Goal: Task Accomplishment & Management: Use online tool/utility

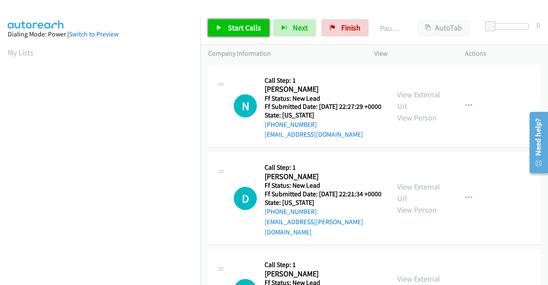
click at [235, 29] on span "Start Calls" at bounding box center [244, 28] width 33 height 10
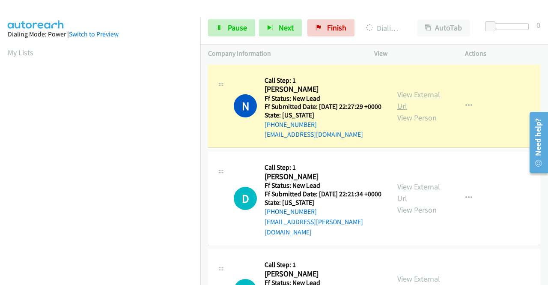
click at [411, 99] on link "View External Url" at bounding box center [419, 100] width 43 height 21
click at [0, 138] on aside "Dialing Mode: Power | Switch to Preview My Lists" at bounding box center [100, 65] width 201 height 474
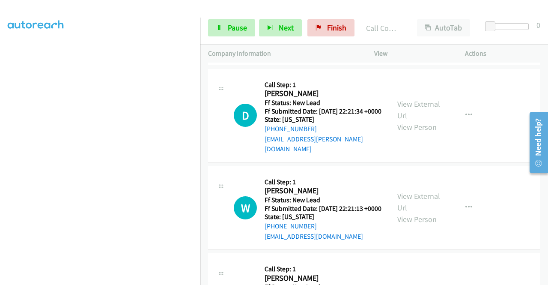
drag, startPoint x: 548, startPoint y: 87, endPoint x: 24, endPoint y: 20, distance: 528.3
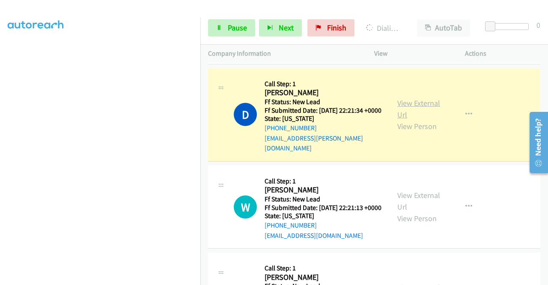
click at [409, 111] on link "View External Url" at bounding box center [419, 108] width 43 height 21
click at [0, 90] on aside "Dialing Mode: Power | Switch to Preview My Lists" at bounding box center [100, 65] width 201 height 474
click at [0, 138] on aside "Dialing Mode: Power | Switch to Preview My Lists" at bounding box center [100, 65] width 201 height 474
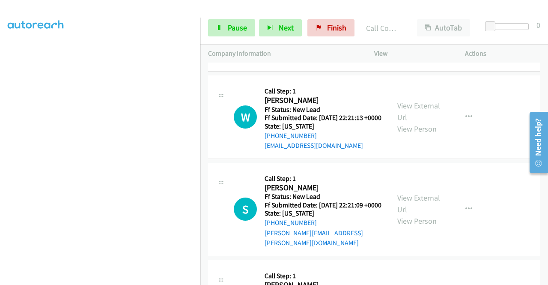
scroll to position [210, 0]
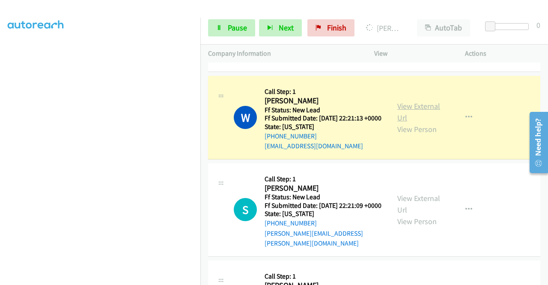
click at [411, 117] on link "View External Url" at bounding box center [419, 111] width 43 height 21
click at [224, 17] on div "Start Calls Pause Next Finish Dialing [PERSON_NAME] AutoTab AutoTab 0" at bounding box center [375, 28] width 348 height 33
click at [220, 21] on link "Pause" at bounding box center [231, 27] width 47 height 17
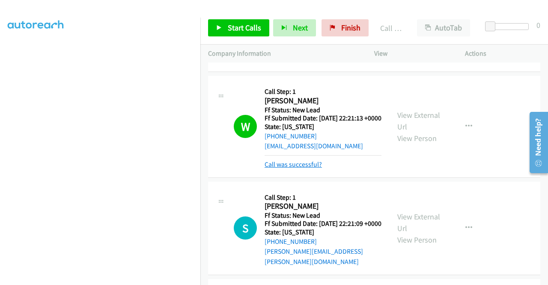
click at [307, 168] on link "Call was successful?" at bounding box center [293, 164] width 57 height 8
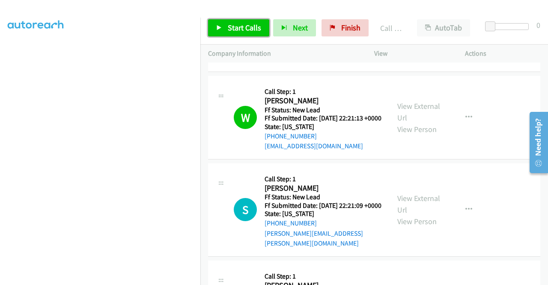
click at [225, 25] on link "Start Calls" at bounding box center [238, 27] width 61 height 17
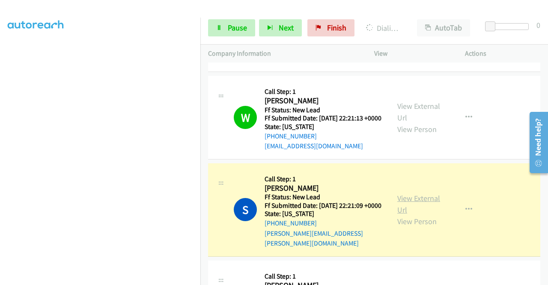
click at [401, 215] on link "View External Url" at bounding box center [419, 203] width 43 height 21
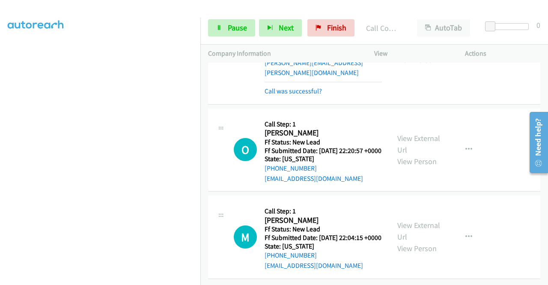
scroll to position [416, 0]
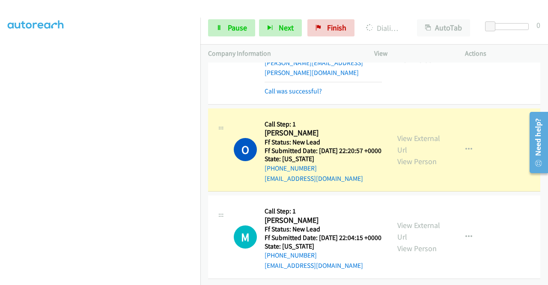
click at [0, 159] on aside "Dialing Mode: Power | Switch to Preview My Lists" at bounding box center [100, 65] width 201 height 474
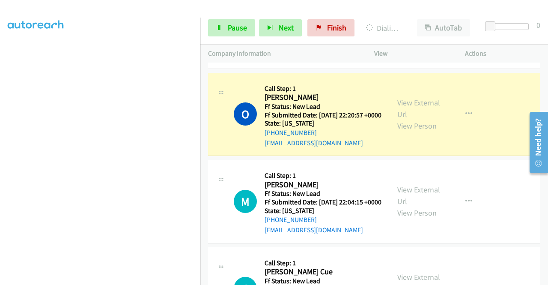
scroll to position [158, 0]
click at [429, 118] on link "View External Url" at bounding box center [419, 108] width 43 height 21
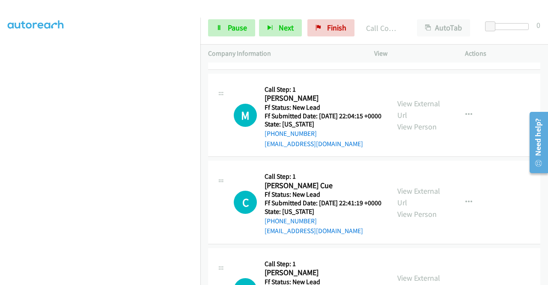
scroll to position [518, 0]
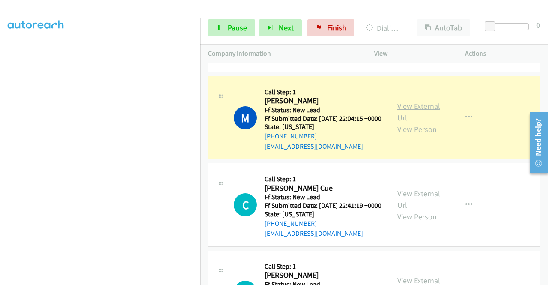
click at [431, 123] on link "View External Url" at bounding box center [419, 111] width 43 height 21
click at [0, 161] on aside "Dialing Mode: Power | Switch to Preview My Lists" at bounding box center [100, 65] width 201 height 474
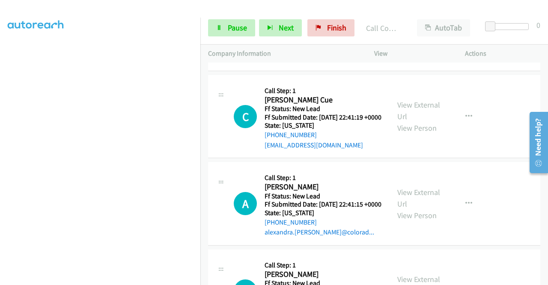
scroll to position [634, 0]
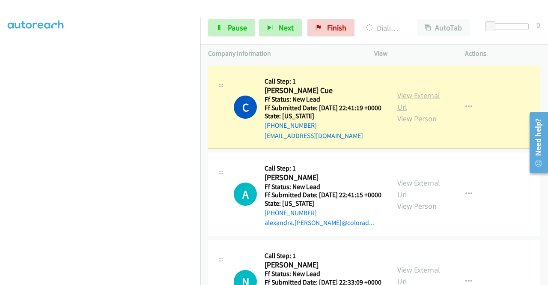
click at [415, 112] on link "View External Url" at bounding box center [419, 100] width 43 height 21
click at [219, 33] on link "Pause" at bounding box center [231, 27] width 47 height 17
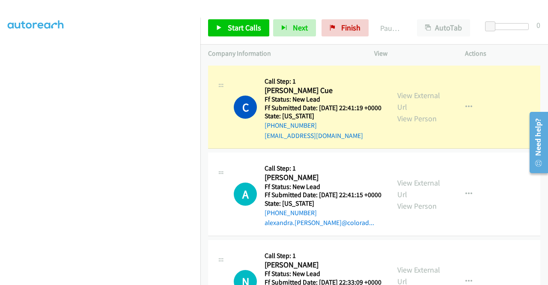
click at [201, 103] on td "C Callback Scheduled Call Step: 1 [PERSON_NAME] Cue America/Los_Angeles Ff Stat…" at bounding box center [375, 106] width 348 height 87
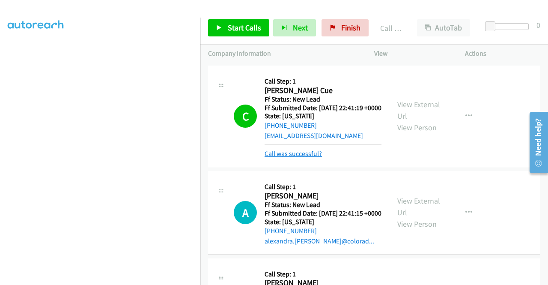
click at [299, 158] on link "Call was successful?" at bounding box center [293, 154] width 57 height 8
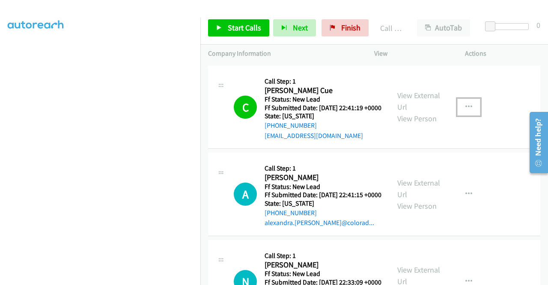
click at [466, 111] on icon "button" at bounding box center [469, 107] width 7 height 7
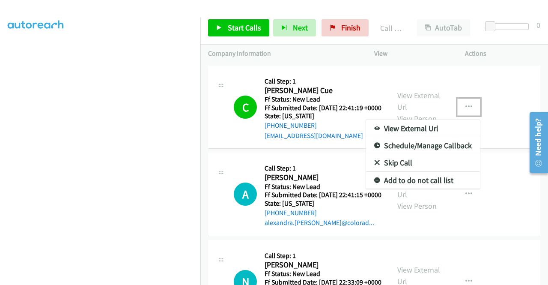
click at [402, 189] on link "Add to do not call list" at bounding box center [423, 180] width 114 height 17
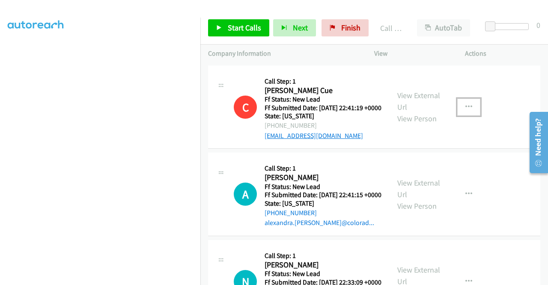
click at [304, 140] on link "[EMAIL_ADDRESS][DOMAIN_NAME]" at bounding box center [314, 136] width 99 height 8
click at [430, 102] on div "View External Url View Person View External Url Email Schedule/Manage Callback …" at bounding box center [439, 107] width 99 height 68
click at [406, 112] on link "View External Url" at bounding box center [419, 100] width 43 height 21
click at [222, 32] on link "Start Calls" at bounding box center [238, 27] width 61 height 17
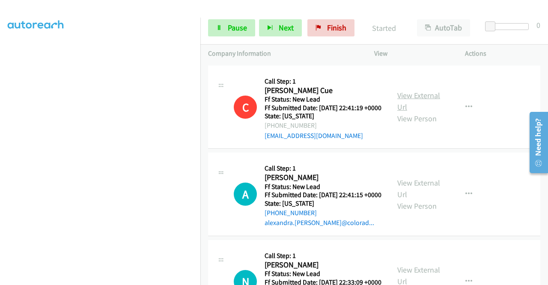
click at [411, 112] on link "View External Url" at bounding box center [419, 100] width 43 height 21
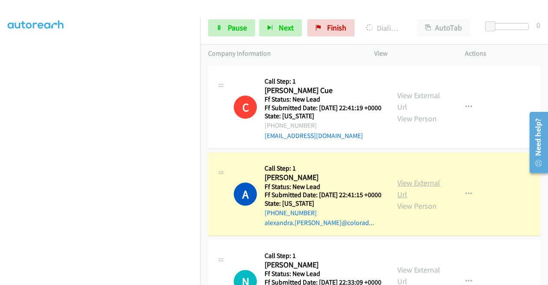
click at [425, 199] on link "View External Url" at bounding box center [419, 188] width 43 height 21
drag, startPoint x: 0, startPoint y: 185, endPoint x: 10, endPoint y: 191, distance: 11.9
click at [0, 185] on aside "Dialing Mode: Power | Switch to Preview My Lists" at bounding box center [100, 65] width 201 height 474
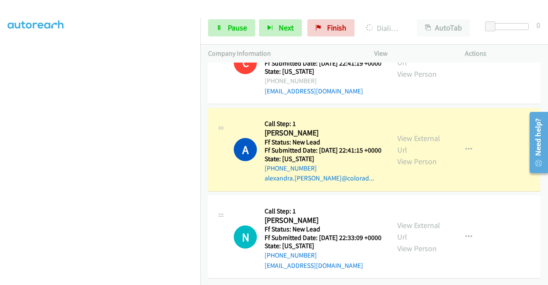
click at [201, 118] on td "A Callback Scheduled Call Step: 1 [PERSON_NAME] America/[GEOGRAPHIC_DATA] Ff St…" at bounding box center [375, 149] width 348 height 87
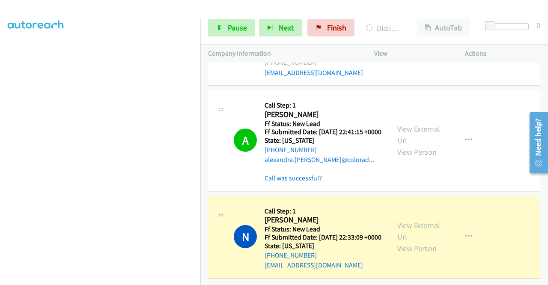
scroll to position [795, 0]
click at [406, 220] on link "View External Url" at bounding box center [419, 230] width 43 height 21
click at [0, 170] on aside "Dialing Mode: Power | Switch to Preview My Lists" at bounding box center [100, 65] width 201 height 474
click at [230, 27] on span "Pause" at bounding box center [237, 28] width 19 height 10
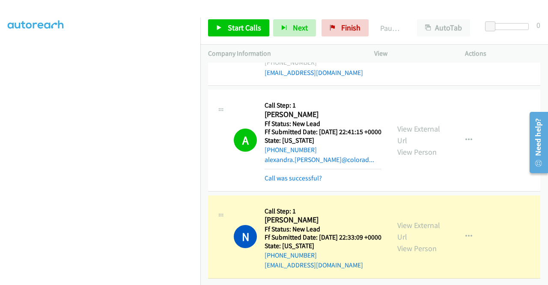
click at [201, 108] on td "A Callback Scheduled Call Step: 1 [PERSON_NAME] America/[GEOGRAPHIC_DATA] Ff St…" at bounding box center [375, 140] width 348 height 105
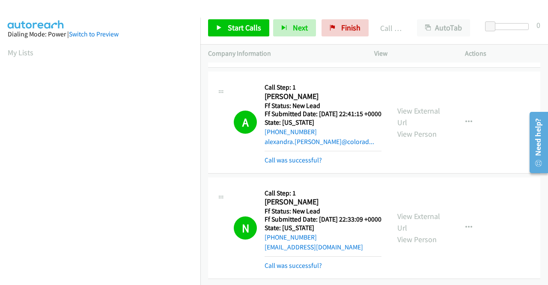
scroll to position [0, 0]
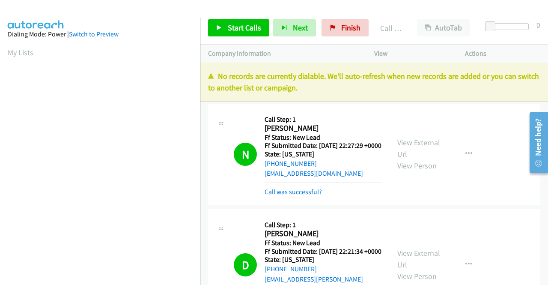
click at [485, 84] on p "No records are currently dialable. We'll auto-refresh when new records are adde…" at bounding box center [374, 81] width 332 height 23
click at [351, 27] on span "Finish" at bounding box center [350, 28] width 19 height 10
